Goal: Information Seeking & Learning: Learn about a topic

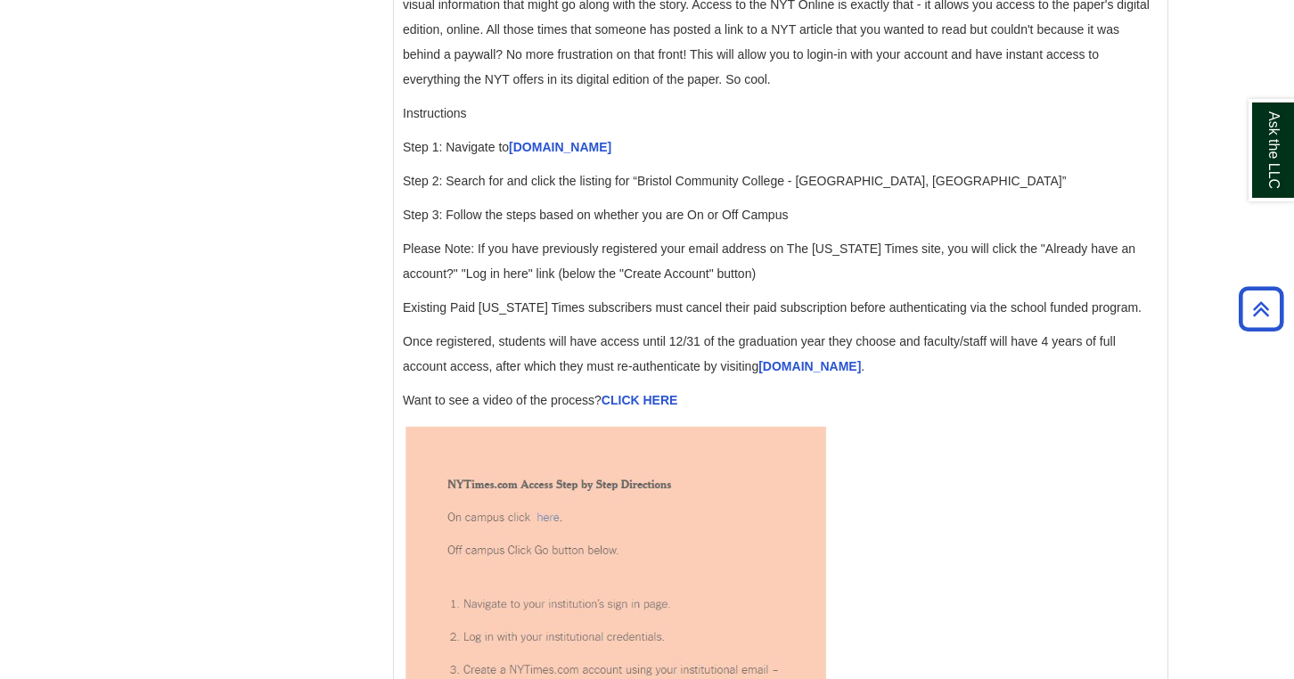
scroll to position [1848, 0]
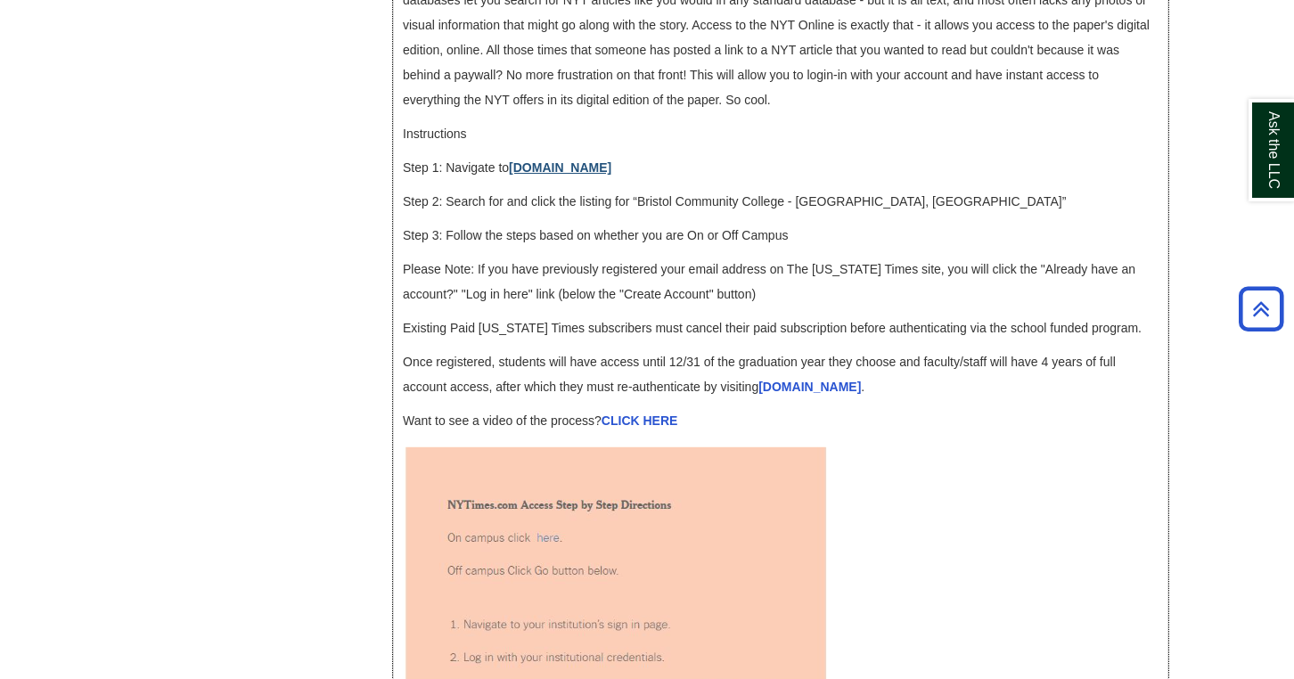
click at [541, 175] on link "[DOMAIN_NAME]" at bounding box center [560, 167] width 103 height 14
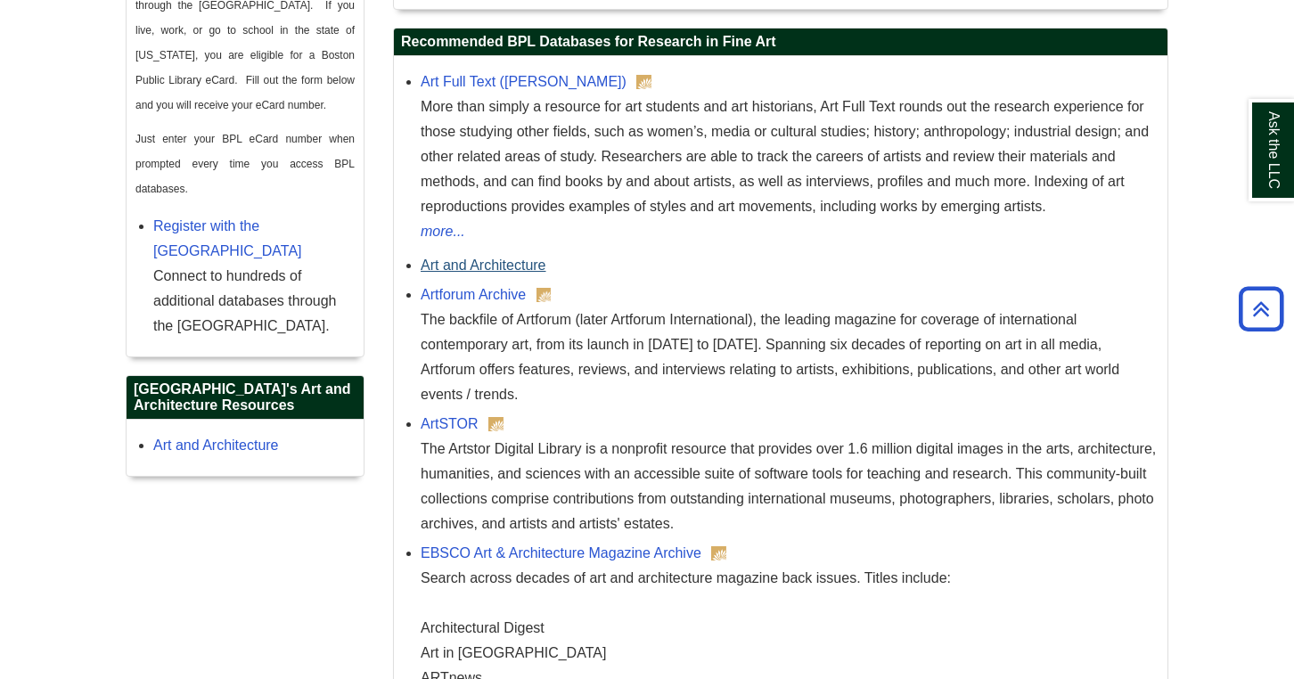
scroll to position [1079, 0]
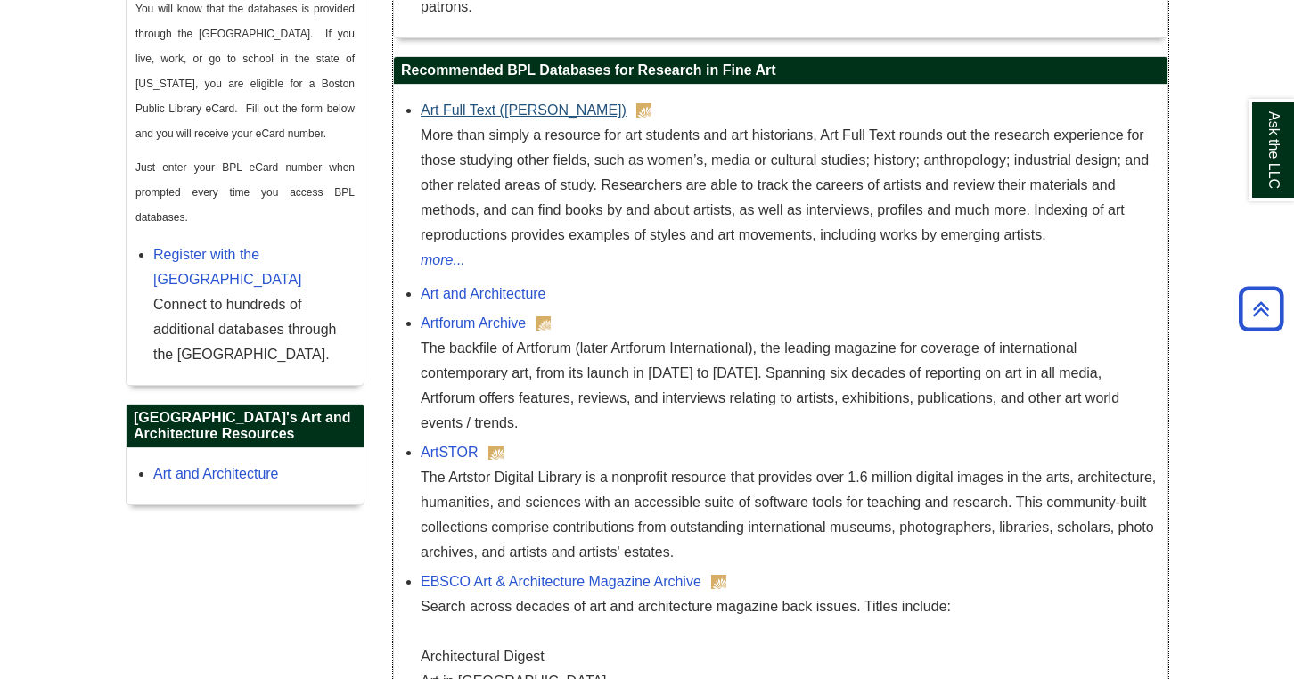
click at [475, 104] on link "Art Full Text ([PERSON_NAME])" at bounding box center [524, 110] width 206 height 15
click at [461, 328] on link "Artforum Archive" at bounding box center [473, 323] width 105 height 15
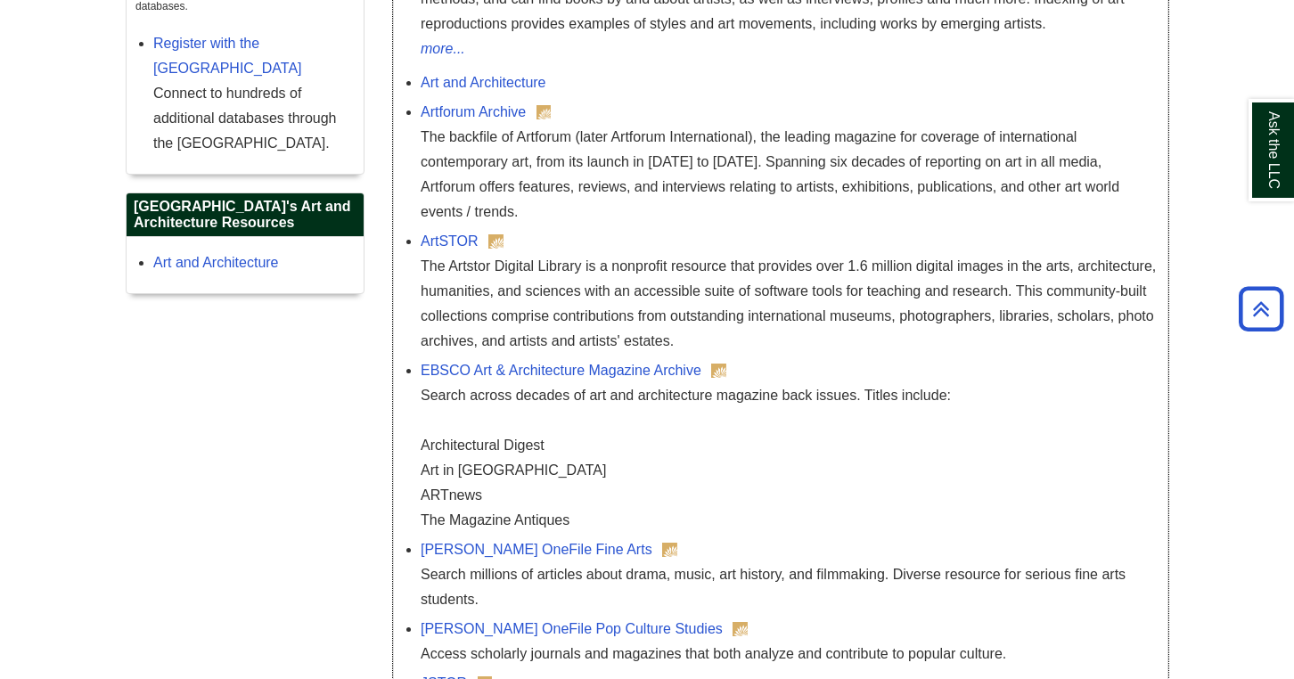
scroll to position [1295, 0]
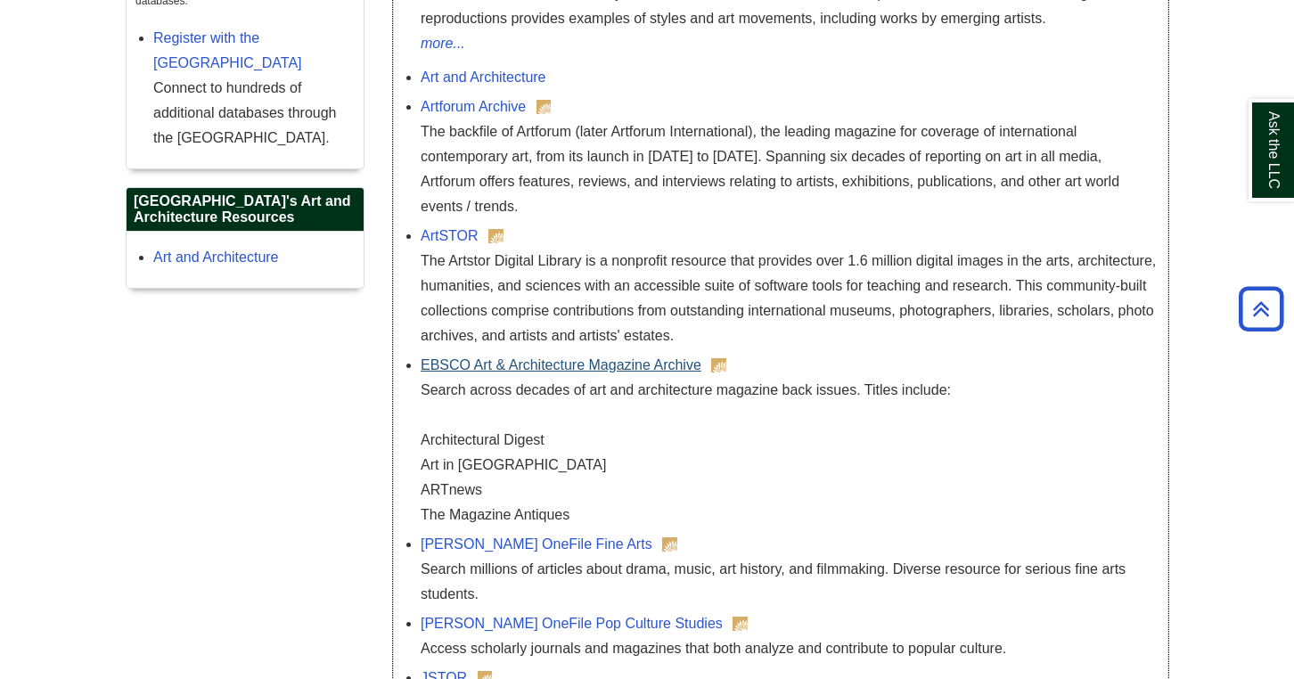
click at [451, 369] on link "EBSCO Art & Architecture Magazine Archive" at bounding box center [561, 364] width 281 height 15
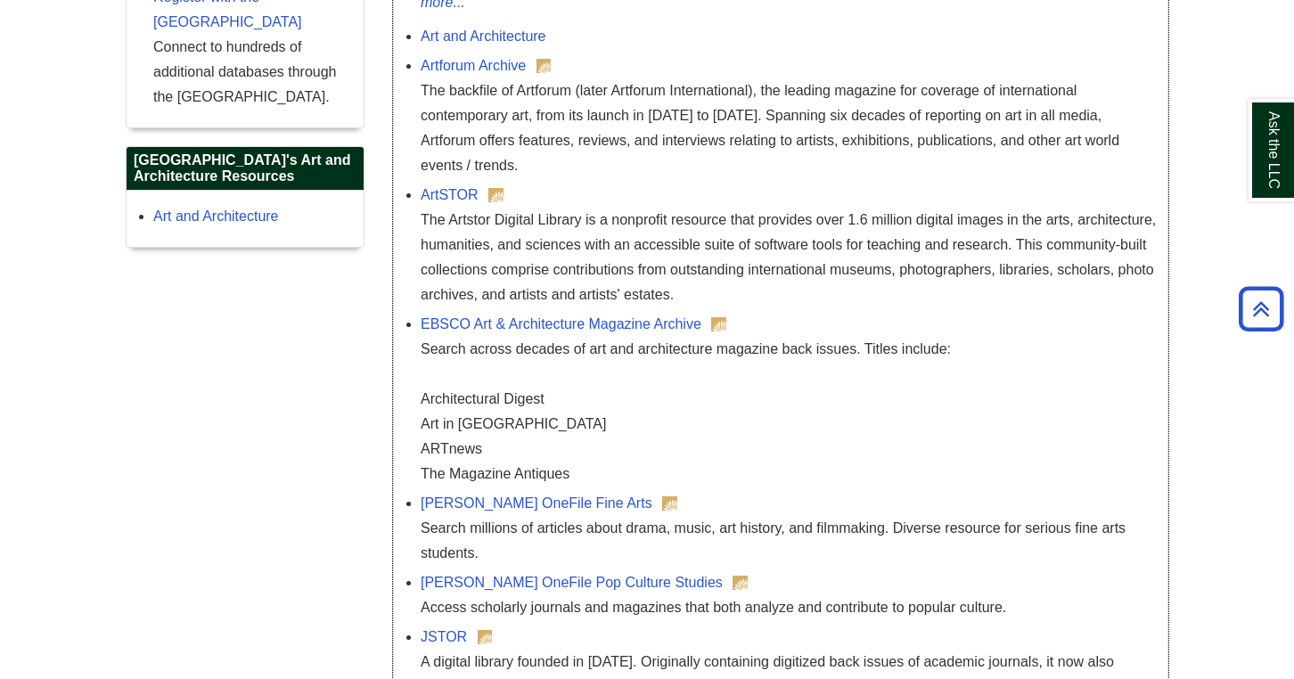
scroll to position [1401, 0]
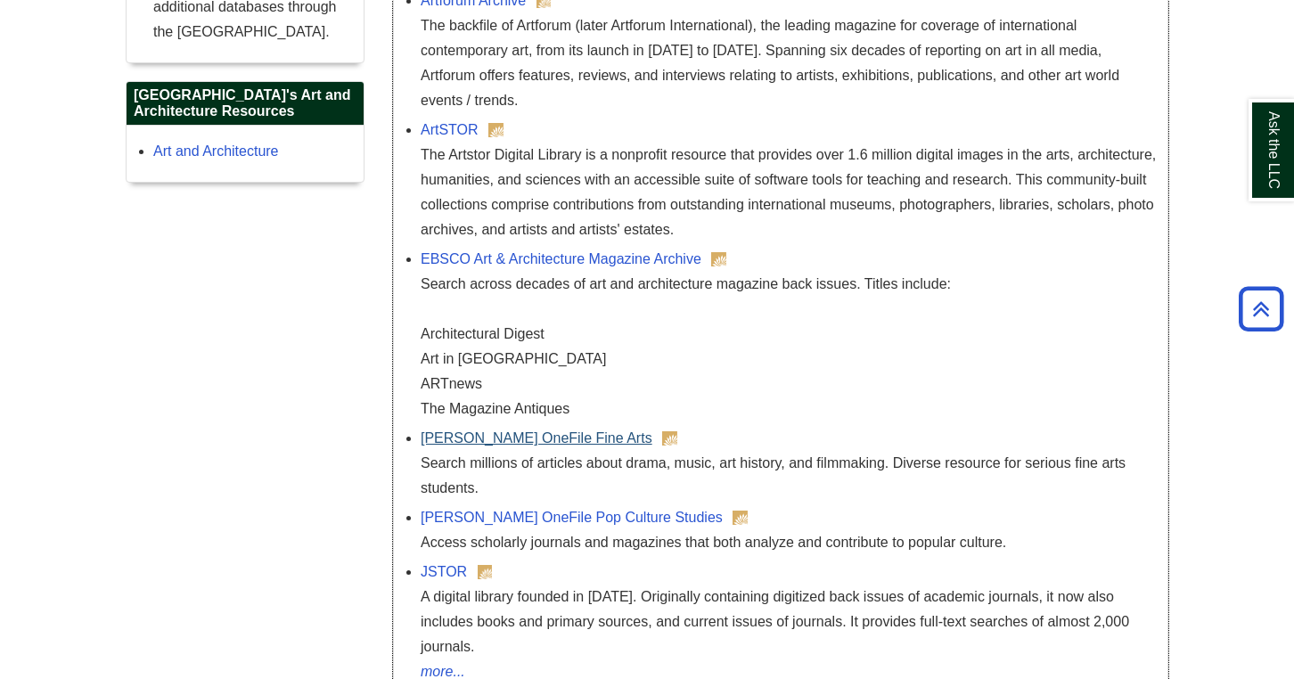
click at [478, 436] on link "Gale OneFile Fine Arts" at bounding box center [537, 438] width 232 height 15
click at [488, 515] on link "Gale OneFile Pop Culture Studies" at bounding box center [572, 517] width 302 height 15
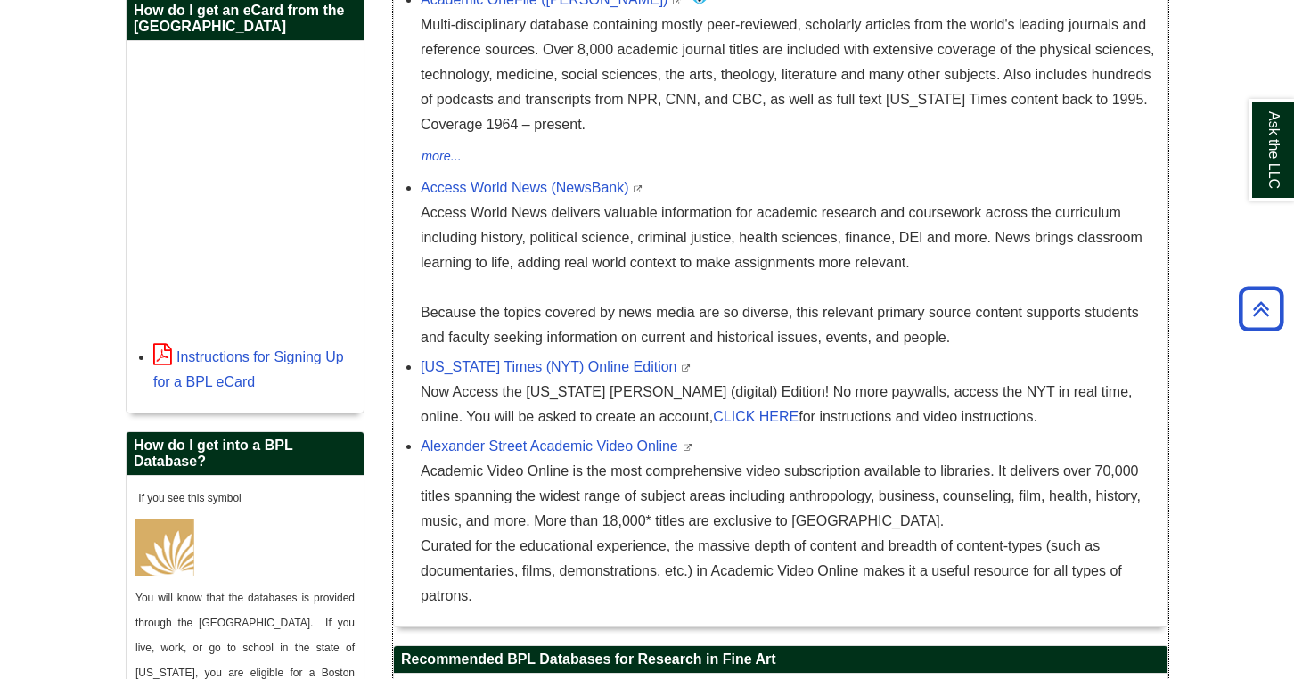
scroll to position [490, 0]
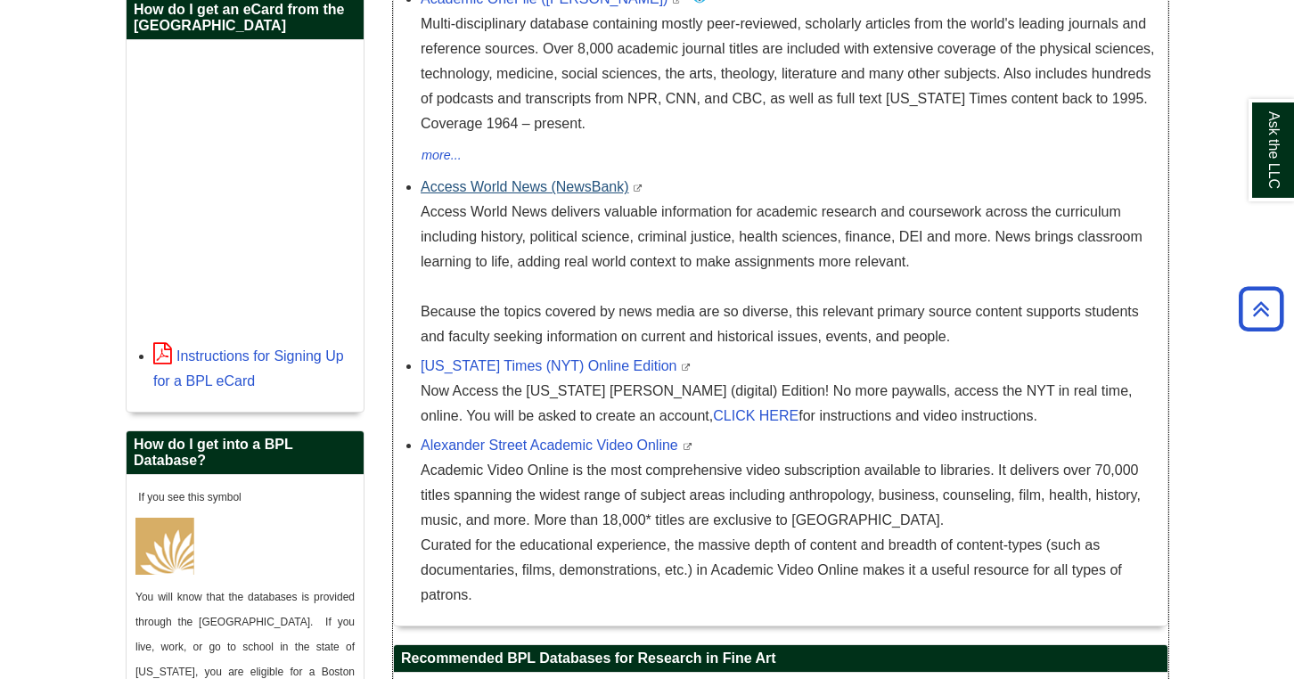
click at [472, 192] on link "Access World News (NewsBank)" at bounding box center [525, 186] width 209 height 15
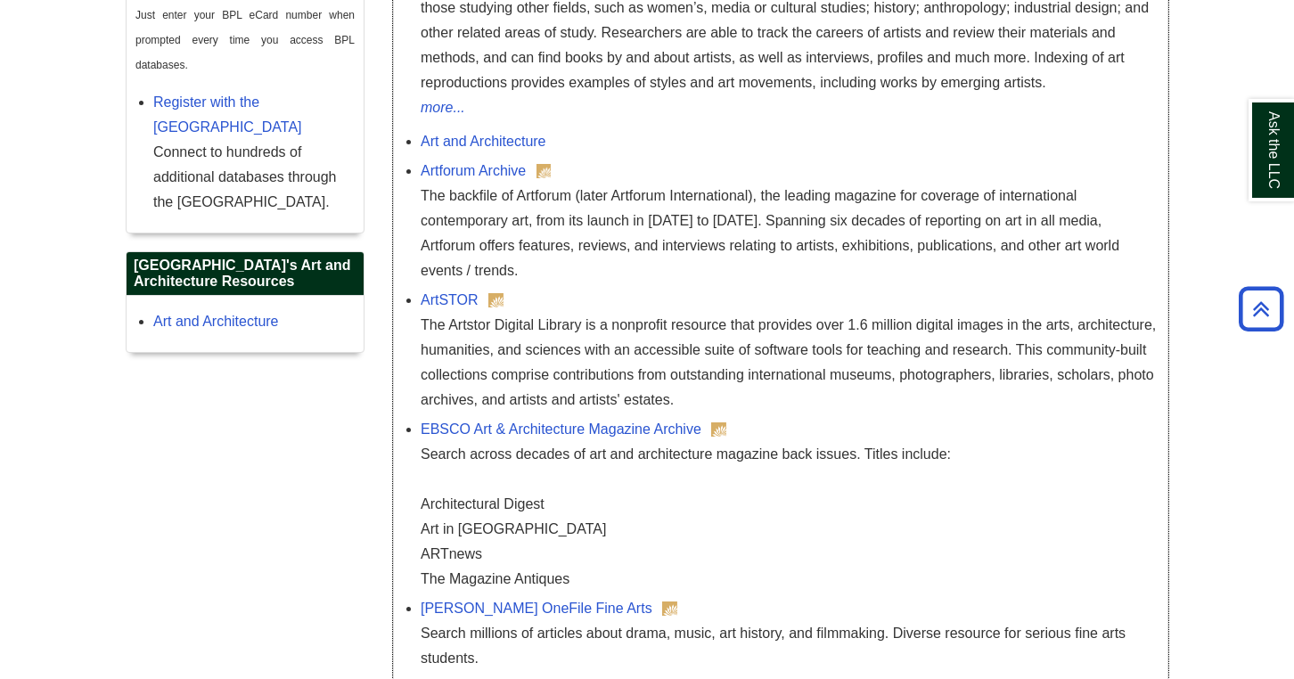
scroll to position [1233, 0]
click at [453, 299] on link "ArtSTOR" at bounding box center [450, 298] width 58 height 15
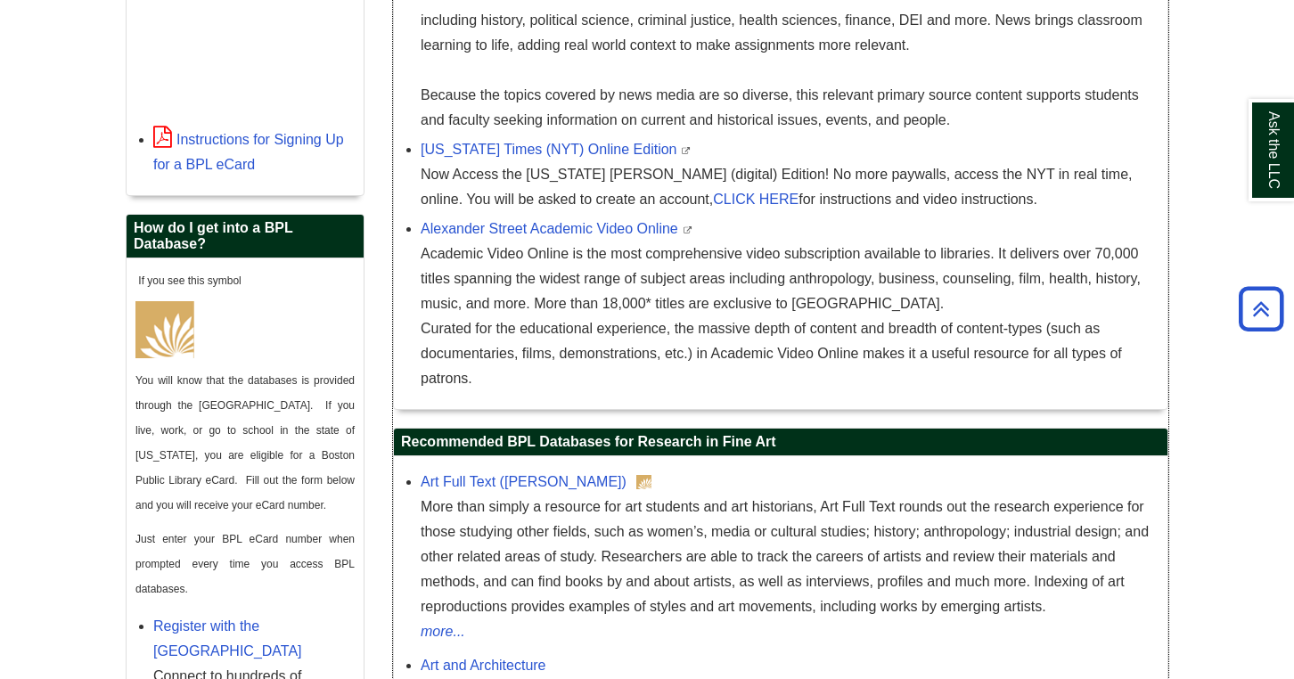
scroll to position [707, 0]
click at [452, 487] on link "Art Full Text (H.W. Wilson)" at bounding box center [524, 481] width 206 height 15
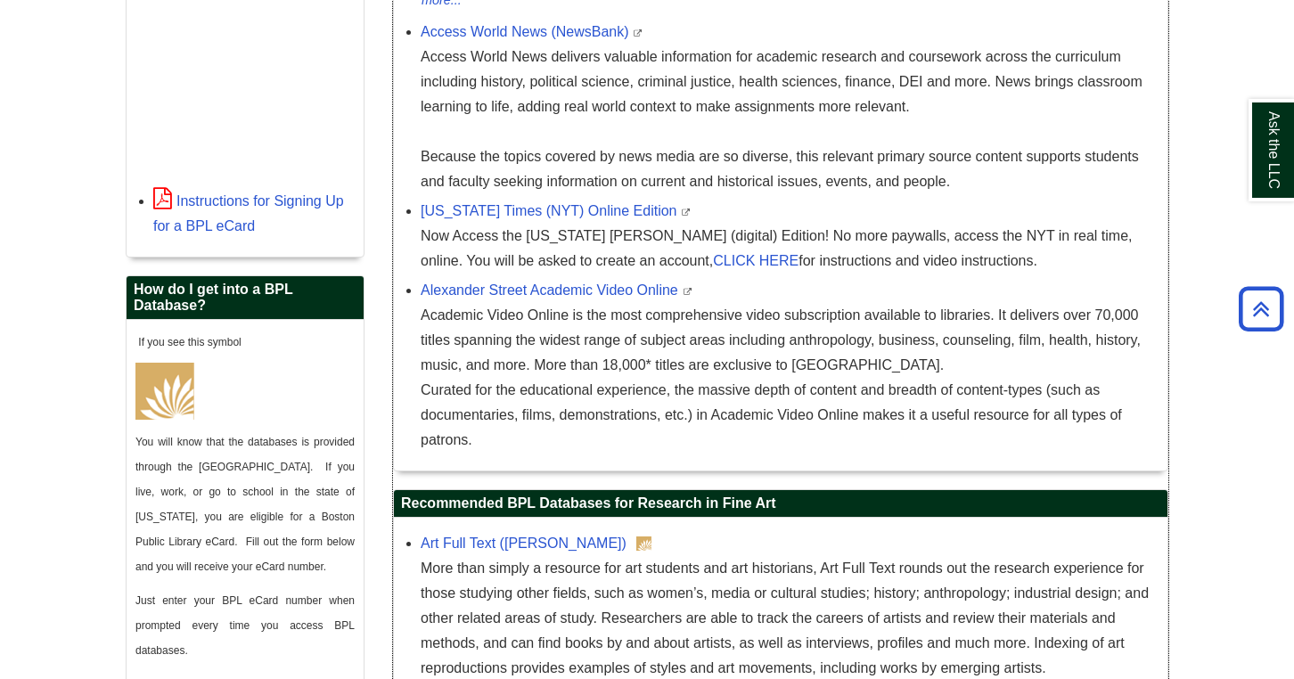
scroll to position [620, 0]
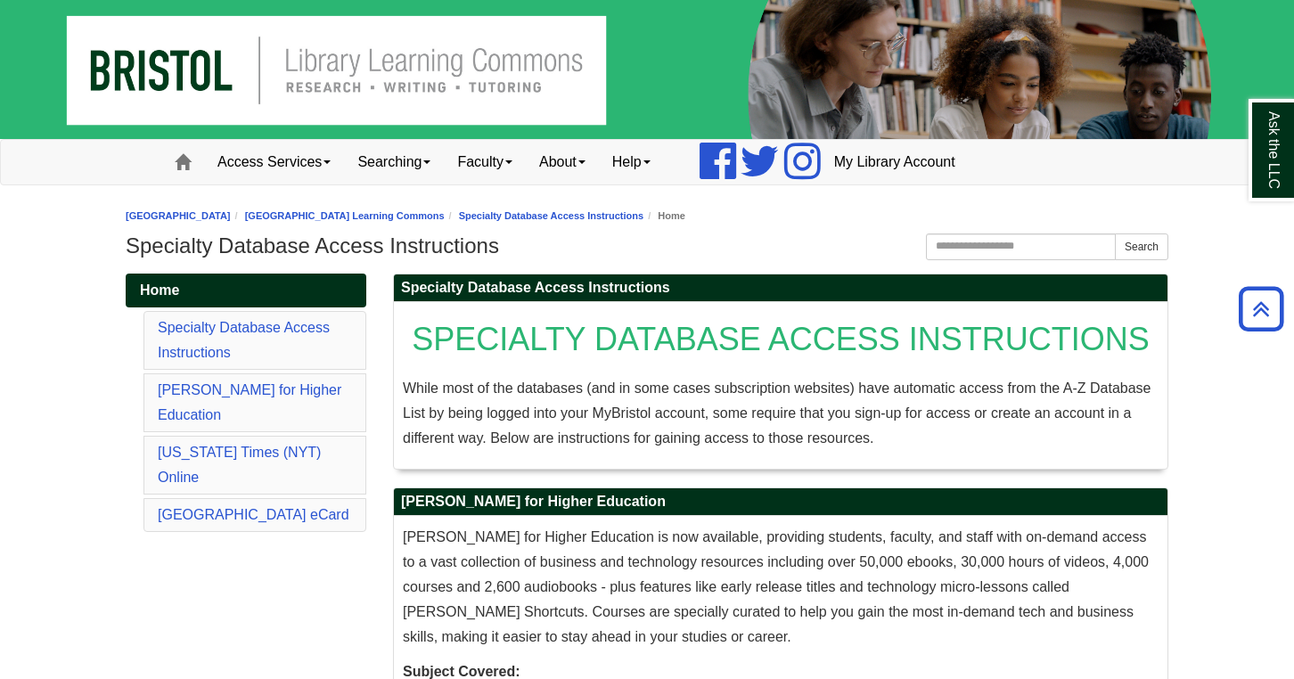
scroll to position [1983, 0]
